Goal: Task Accomplishment & Management: Use online tool/utility

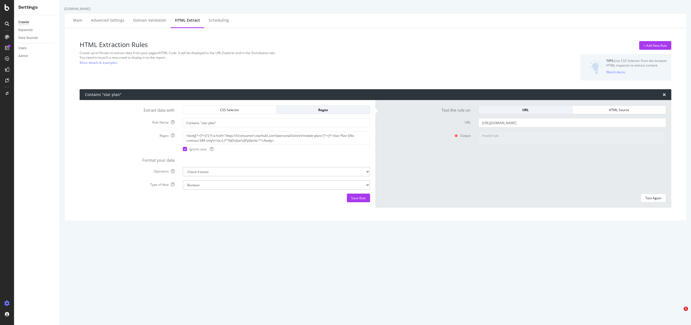
select select "exist"
click at [33, 102] on div "PageWorkers" at bounding box center [31, 100] width 22 height 5
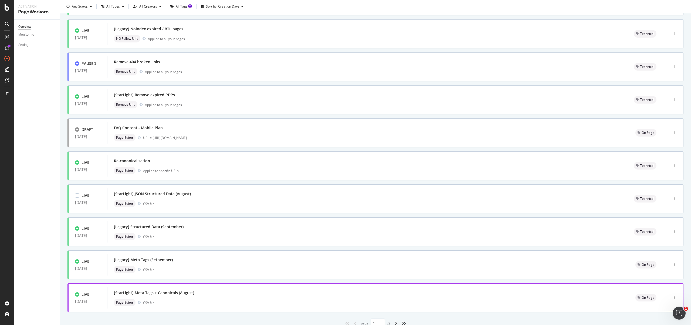
scroll to position [85, 0]
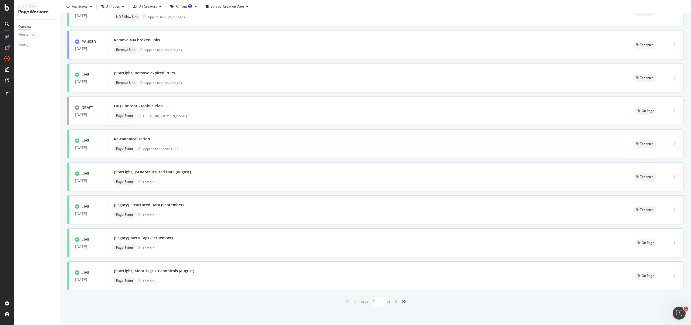
click at [395, 300] on icon "angle-right" at bounding box center [396, 301] width 3 height 4
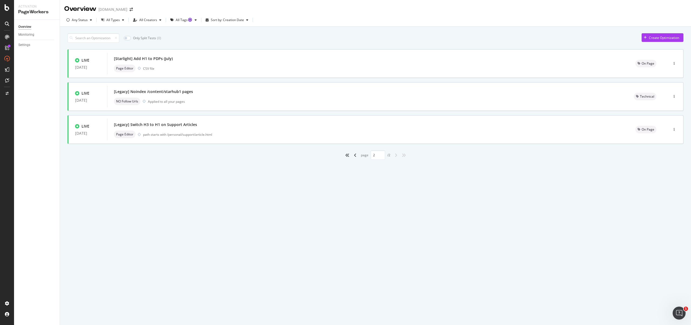
type input "2"
click at [224, 139] on div "[Legacy] Switch H3 to H1 on Support Articles Page Editor path starts with /pers…" at bounding box center [368, 130] width 522 height 22
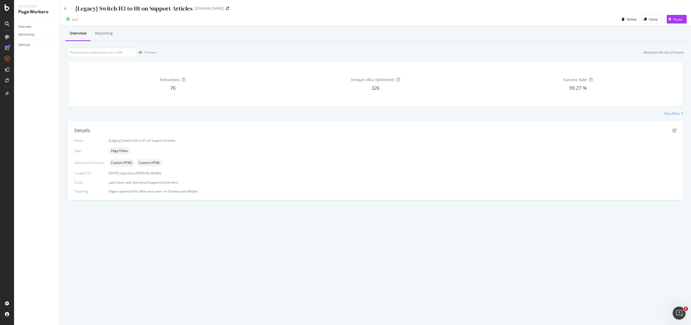
click at [118, 36] on div "Overview Reporting" at bounding box center [375, 33] width 629 height 15
click at [114, 35] on div "Reporting" at bounding box center [104, 33] width 26 height 15
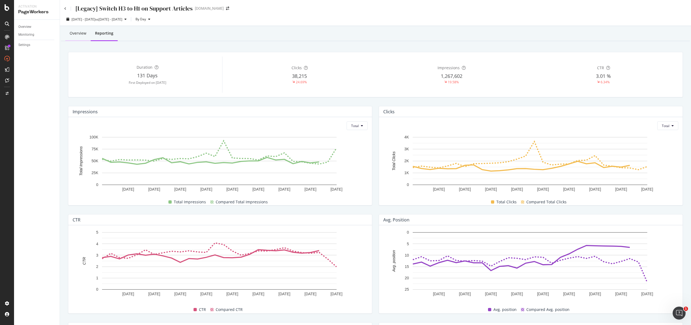
click at [87, 35] on div "Overview" at bounding box center [77, 33] width 25 height 15
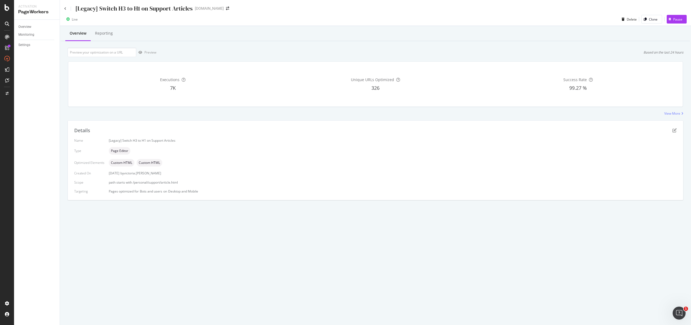
click at [371, 299] on div "[Legacy] Switch H3 to H1 on Support Articles [DOMAIN_NAME] Live Delete Clone Pa…" at bounding box center [375, 162] width 631 height 325
